Goal: Information Seeking & Learning: Learn about a topic

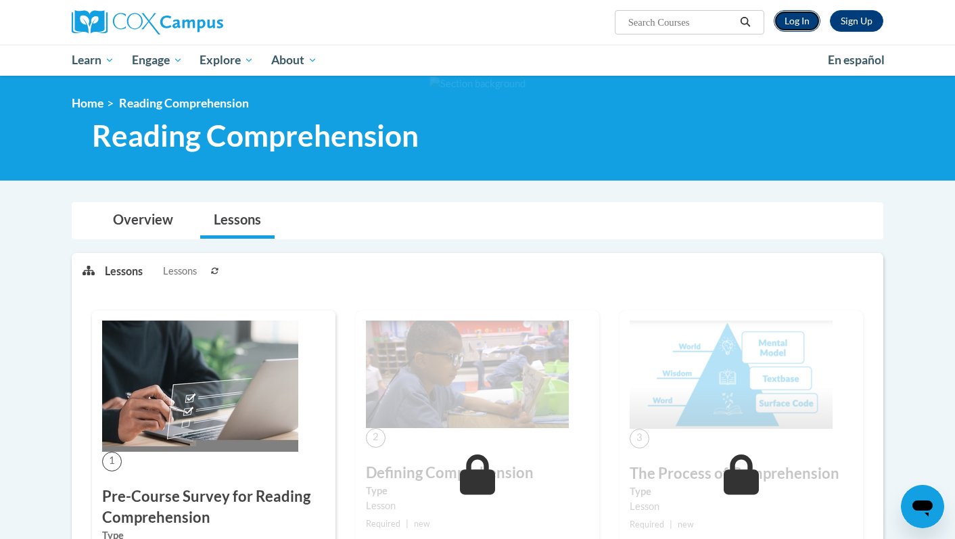
click at [789, 16] on link "Log In" at bounding box center [796, 21] width 47 height 22
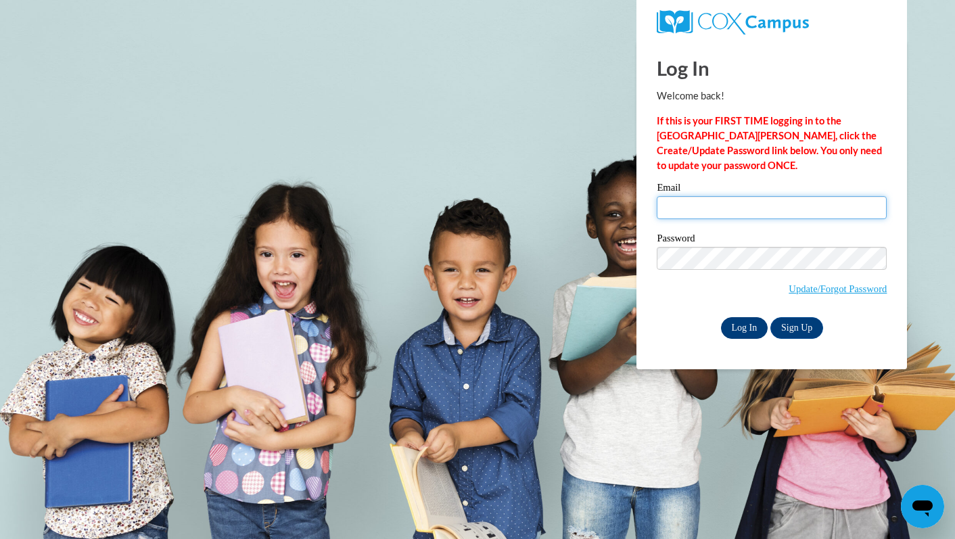
type input "taylor.schmidt@neenah.k12.wi.us"
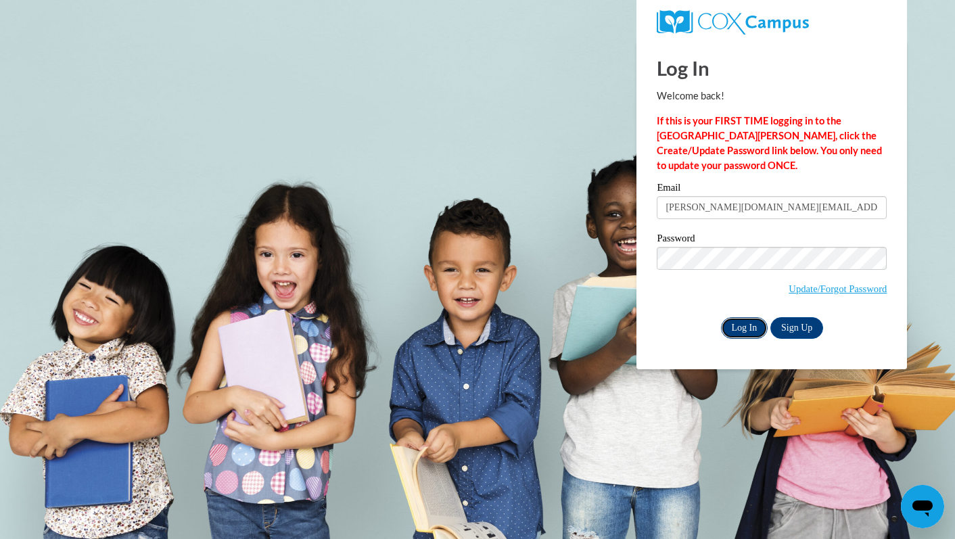
click at [736, 326] on input "Log In" at bounding box center [744, 328] width 47 height 22
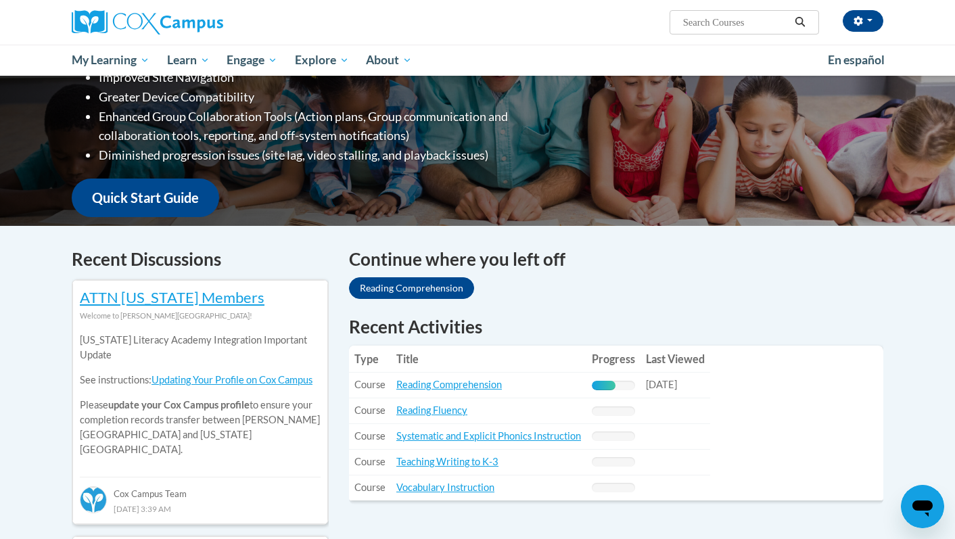
scroll to position [257, 0]
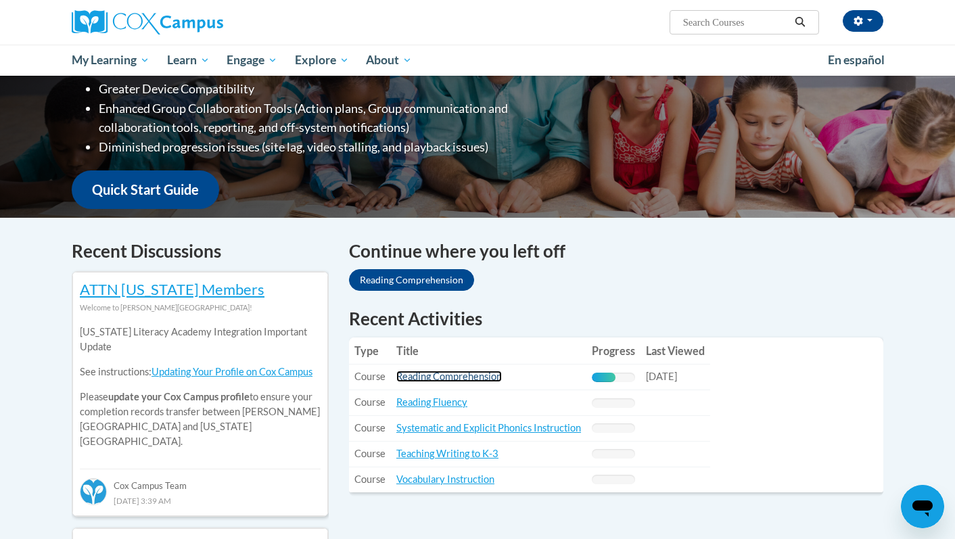
click at [448, 378] on link "Reading Comprehension" at bounding box center [448, 376] width 105 height 11
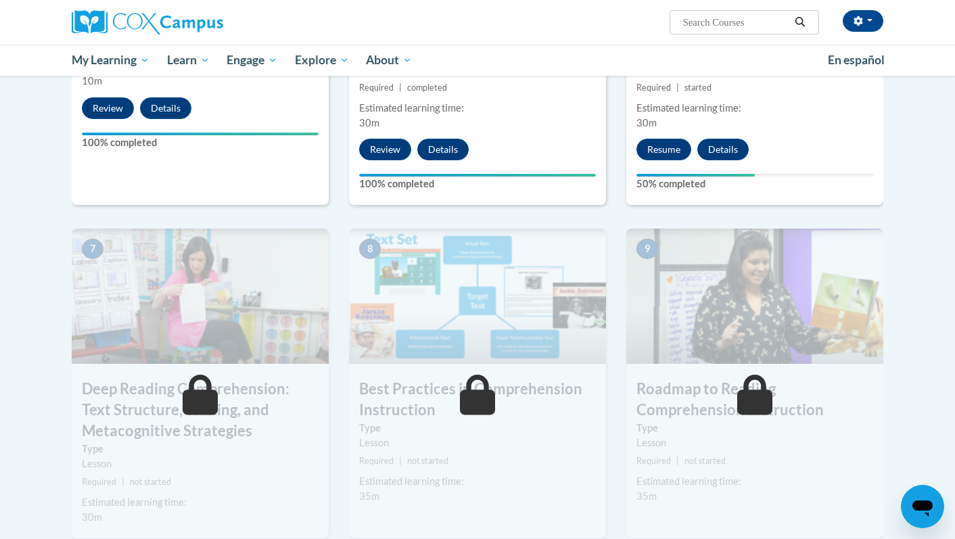
scroll to position [907, 0]
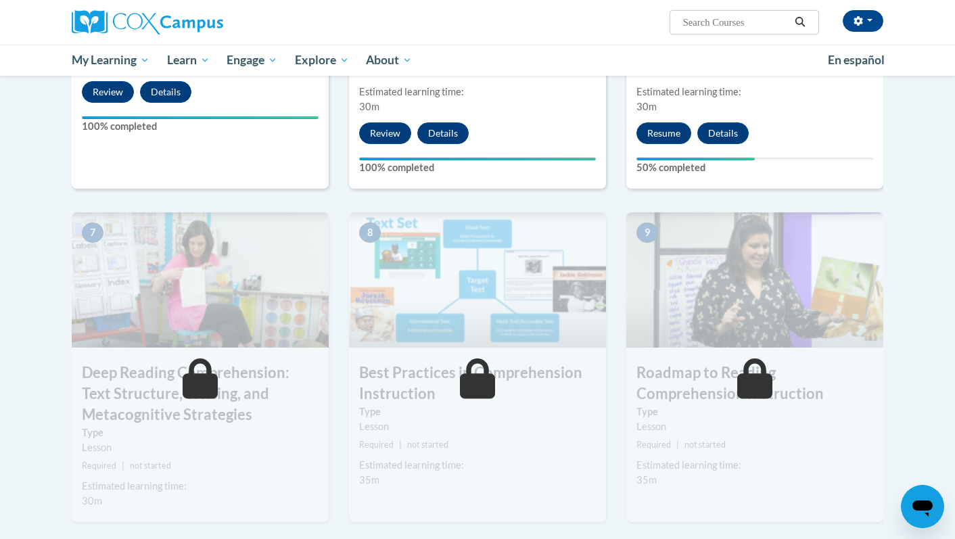
click at [661, 120] on div "6 Deep Reading Comprehension: Sentence Comprehension and Verbal Reasoning Type …" at bounding box center [754, 4] width 257 height 371
click at [661, 128] on button "Resume" at bounding box center [663, 133] width 55 height 22
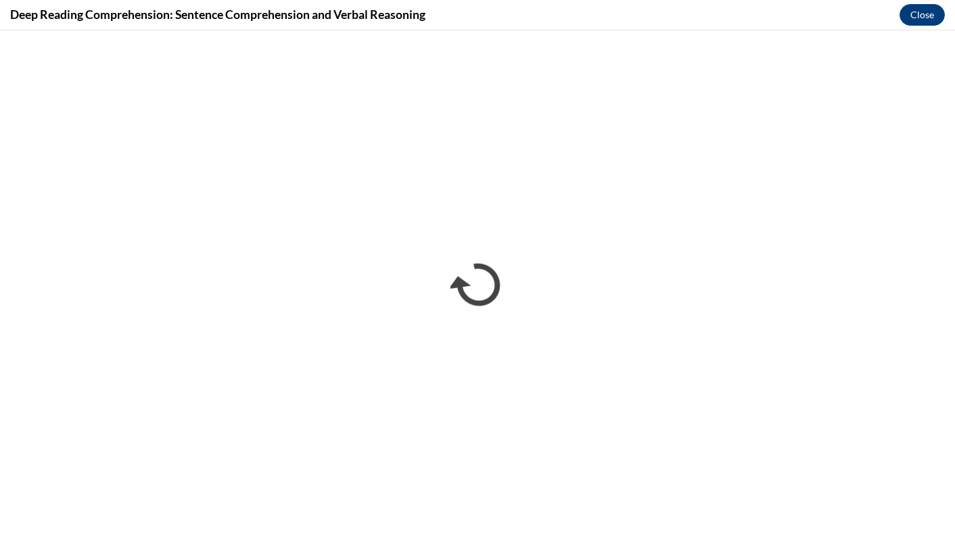
scroll to position [0, 0]
click at [921, 13] on button "Close" at bounding box center [921, 15] width 45 height 22
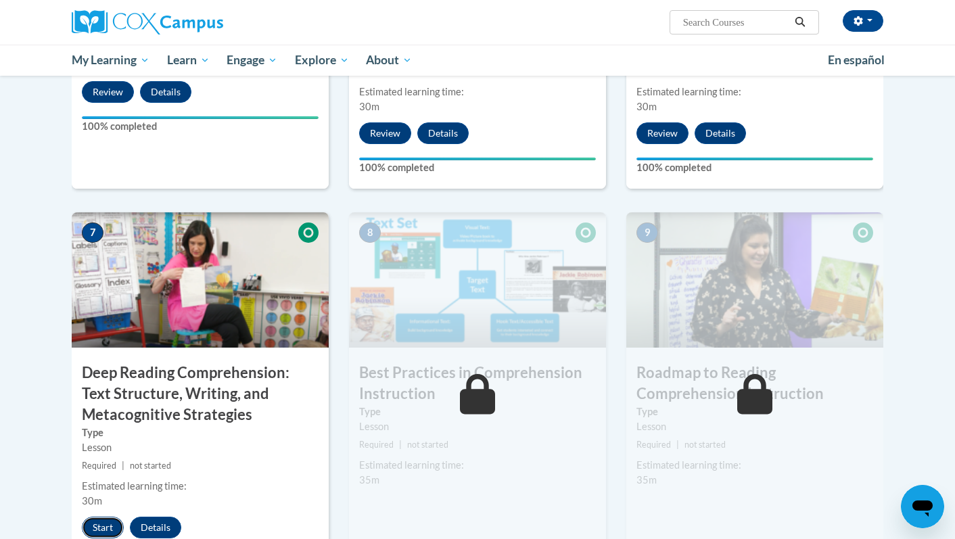
click at [112, 520] on button "Start" at bounding box center [103, 528] width 42 height 22
